Goal: Task Accomplishment & Management: Manage account settings

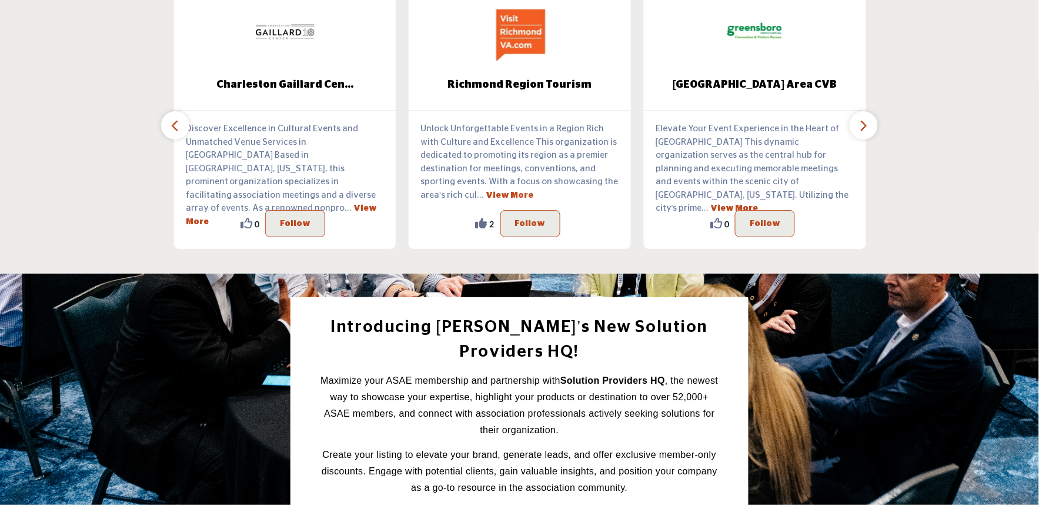
scroll to position [1437, 0]
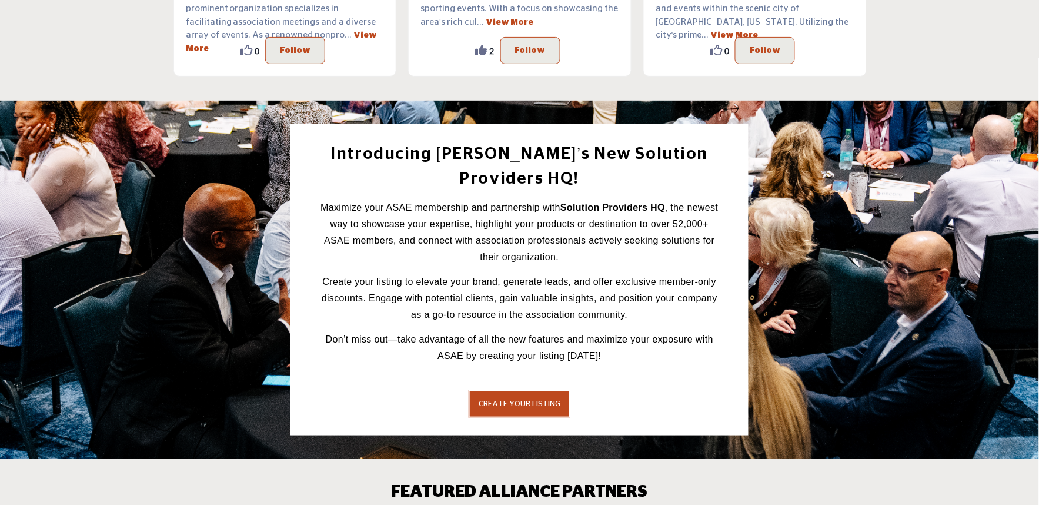
click at [509, 400] on span "CREATE YOUR LISTING" at bounding box center [520, 404] width 82 height 8
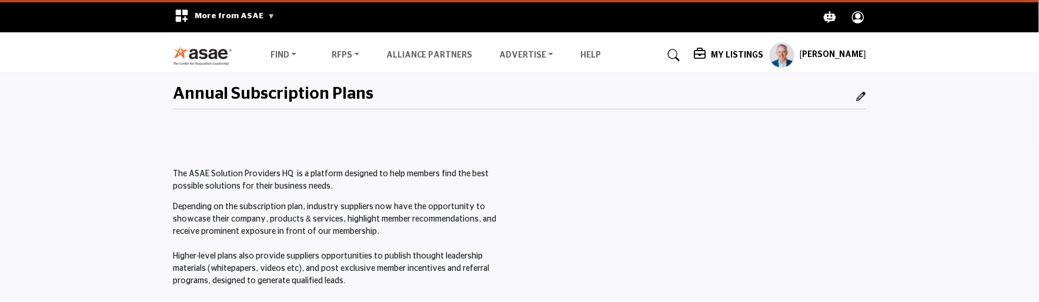
drag, startPoint x: 498, startPoint y: 119, endPoint x: 645, endPoint y: 108, distance: 148.0
click at [498, 119] on div "Annual Subscription Plans" at bounding box center [519, 97] width 693 height 48
click at [789, 55] on profile-featured-9d57d186-dcdc-4fd1-8698-ebbedcf867ac "Show hide supplier dropdown" at bounding box center [782, 55] width 26 height 26
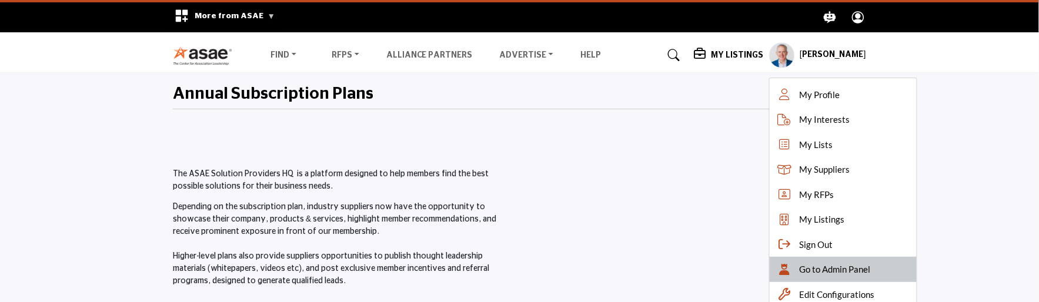
click at [805, 263] on span "Go to Admin Panel" at bounding box center [834, 270] width 71 height 14
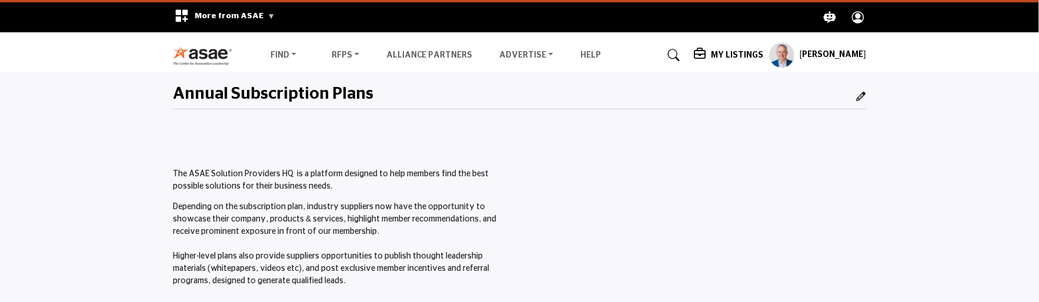
click at [180, 248] on p "Depending on the subscription plan, industry suppliers now have the opportunity…" at bounding box center [343, 244] width 341 height 86
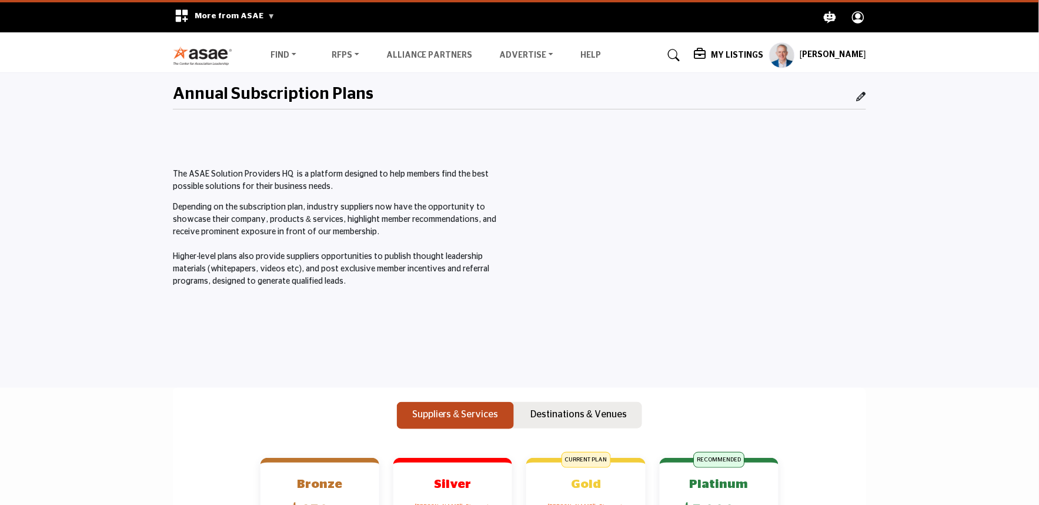
click at [737, 58] on h5 "My Listings" at bounding box center [737, 55] width 52 height 11
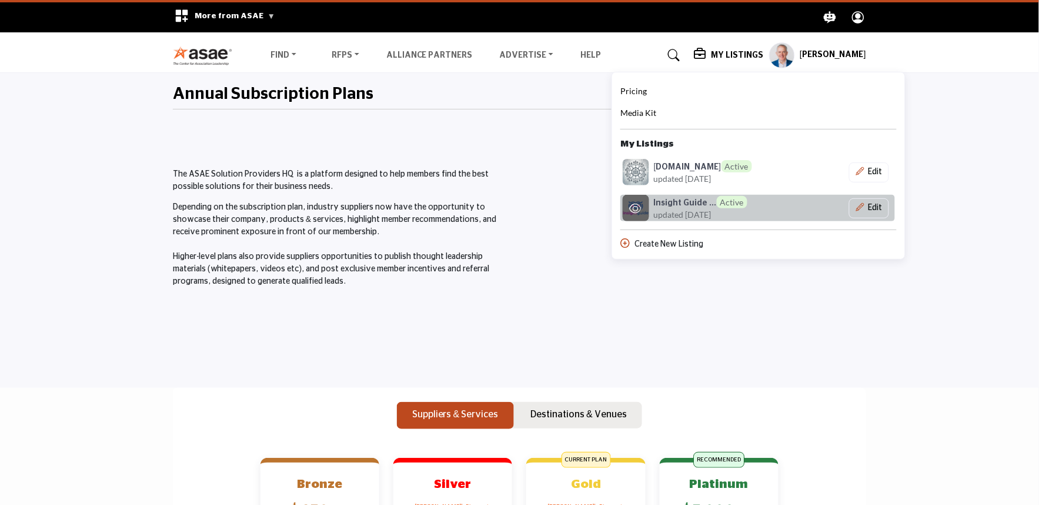
click at [641, 213] on icon at bounding box center [635, 208] width 12 height 11
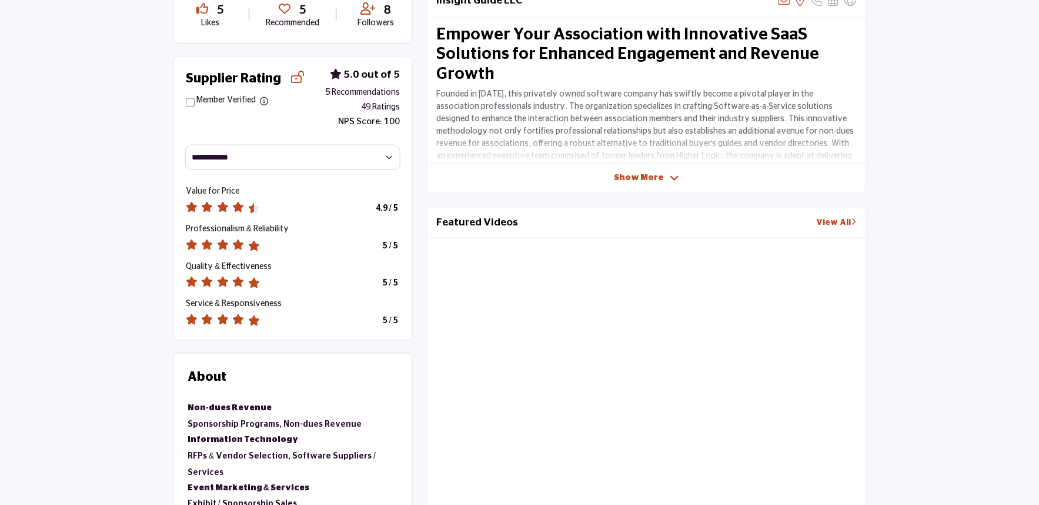
scroll to position [849, 0]
